Goal: Learn about a topic

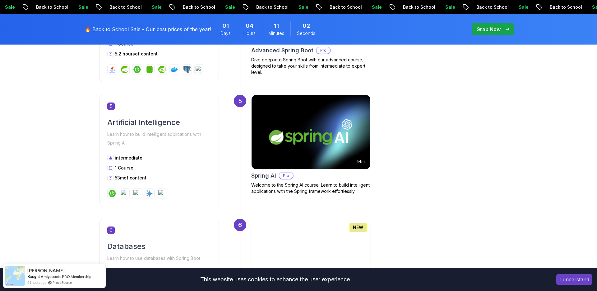
scroll to position [785, 0]
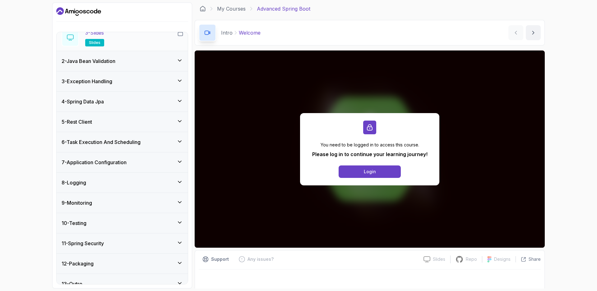
scroll to position [89, 0]
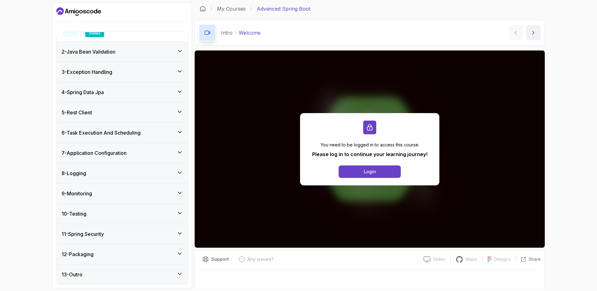
click at [174, 231] on div "11 - Spring Security" at bounding box center [122, 233] width 121 height 7
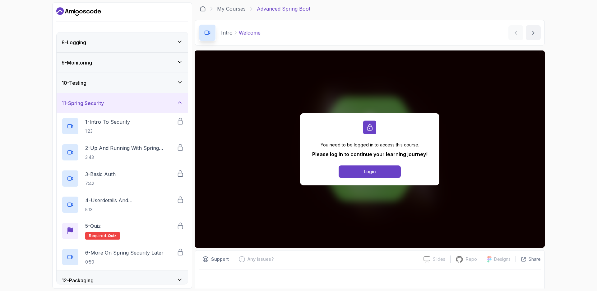
scroll to position [143, 0]
click at [176, 99] on div "11 - Spring Security" at bounding box center [122, 101] width 121 height 7
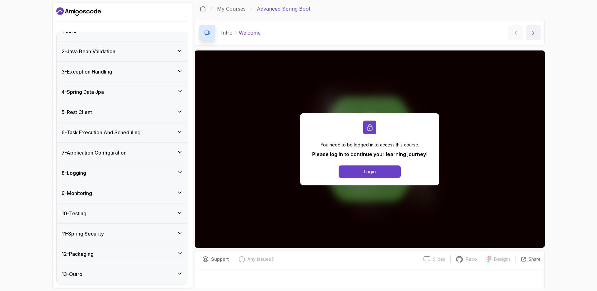
scroll to position [11, 0]
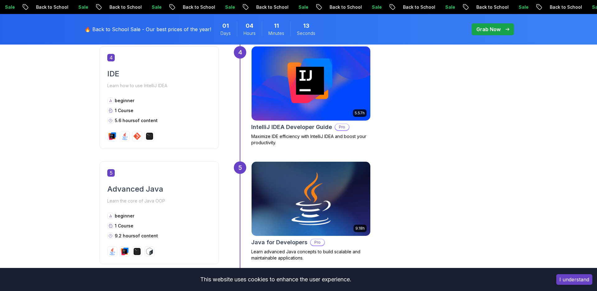
scroll to position [769, 0]
